Goal: Find specific page/section: Find specific page/section

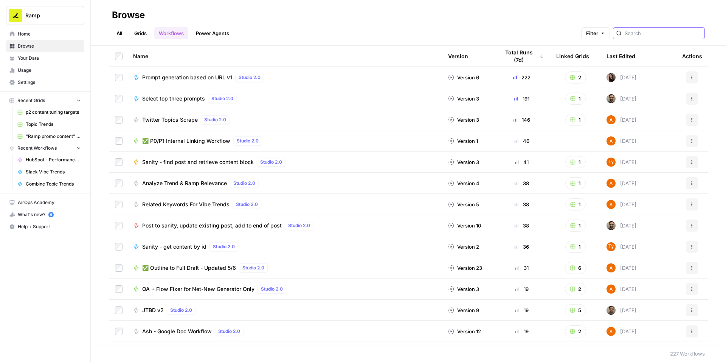
click at [644, 35] on input "search" at bounding box center [662, 33] width 77 height 8
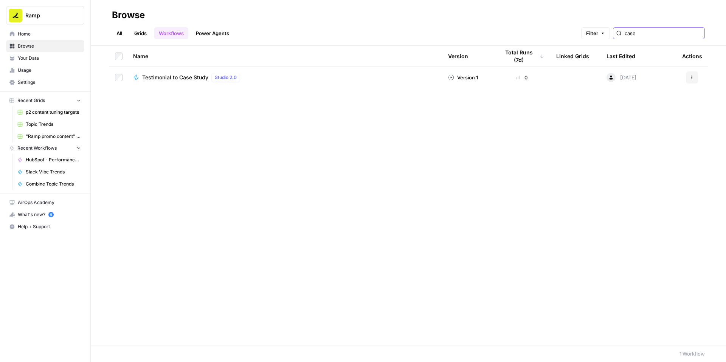
type input "case"
click at [208, 81] on span "Testimonial to Case Study" at bounding box center [175, 78] width 66 height 8
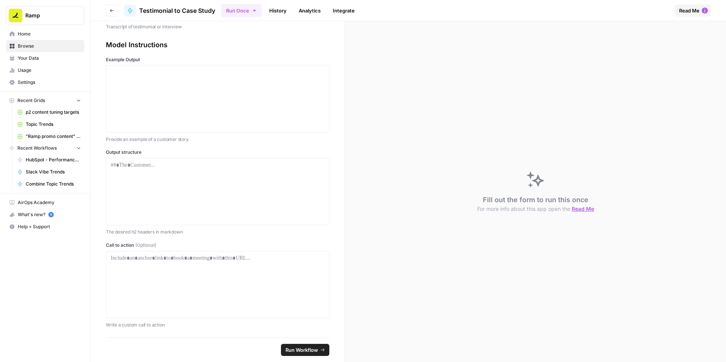
scroll to position [515, 0]
click at [114, 12] on icon "button" at bounding box center [112, 10] width 4 height 3
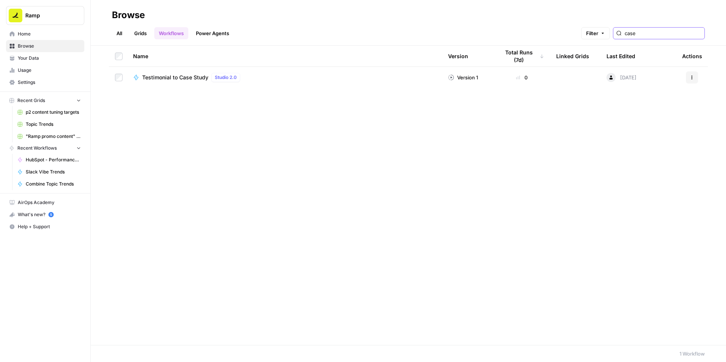
click at [636, 34] on input "case" at bounding box center [662, 33] width 77 height 8
click at [691, 33] on input "case" at bounding box center [662, 33] width 77 height 8
